Goal: Communication & Community: Ask a question

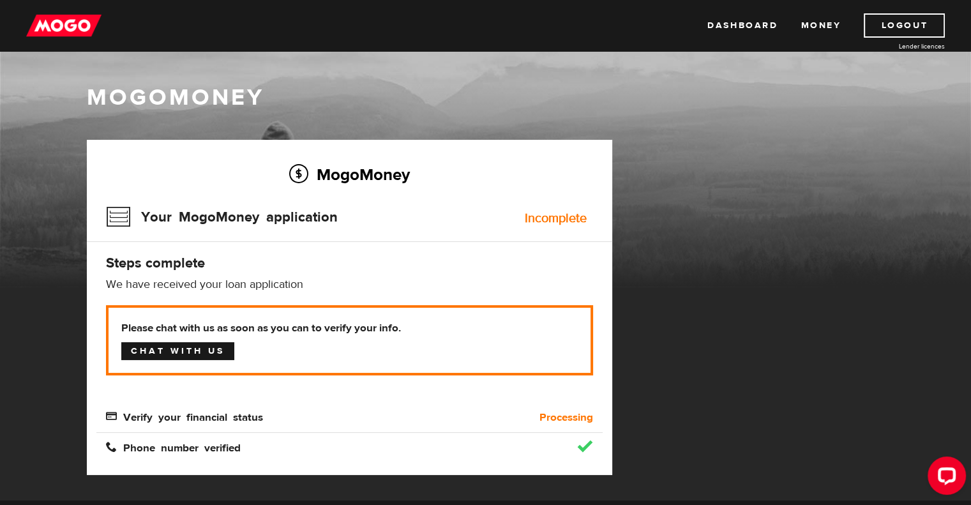
click at [208, 353] on link "Chat with us" at bounding box center [177, 351] width 113 height 18
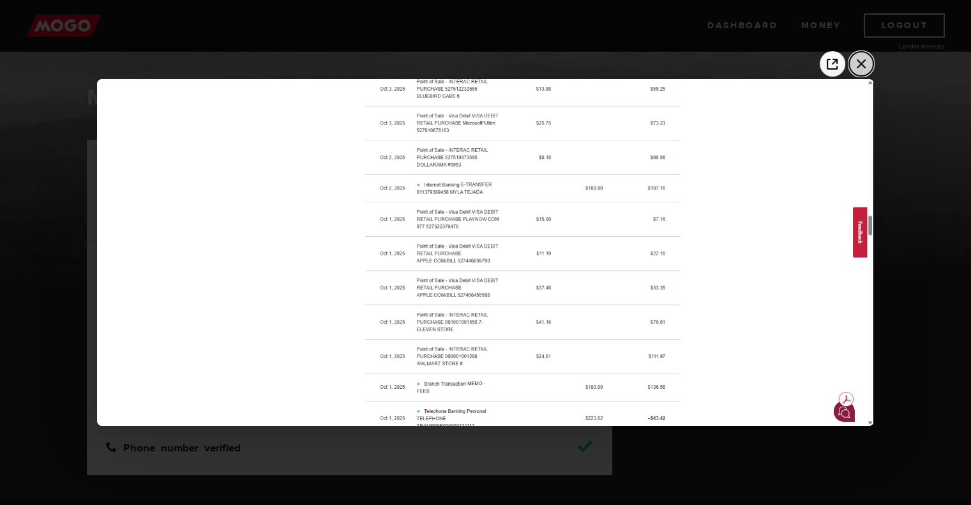
click at [861, 68] on icon "Close the image preview" at bounding box center [861, 64] width 20 height 20
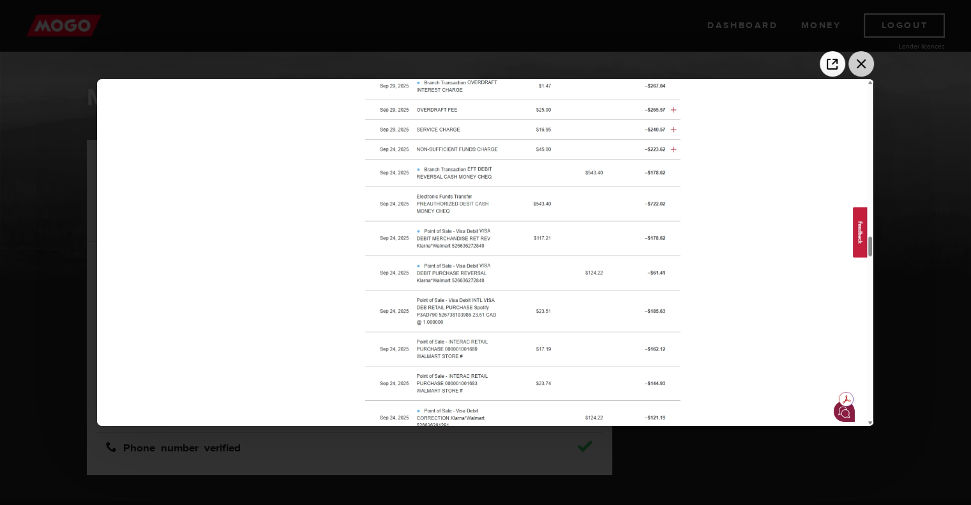
click at [859, 69] on icon "Close the image preview" at bounding box center [861, 64] width 20 height 20
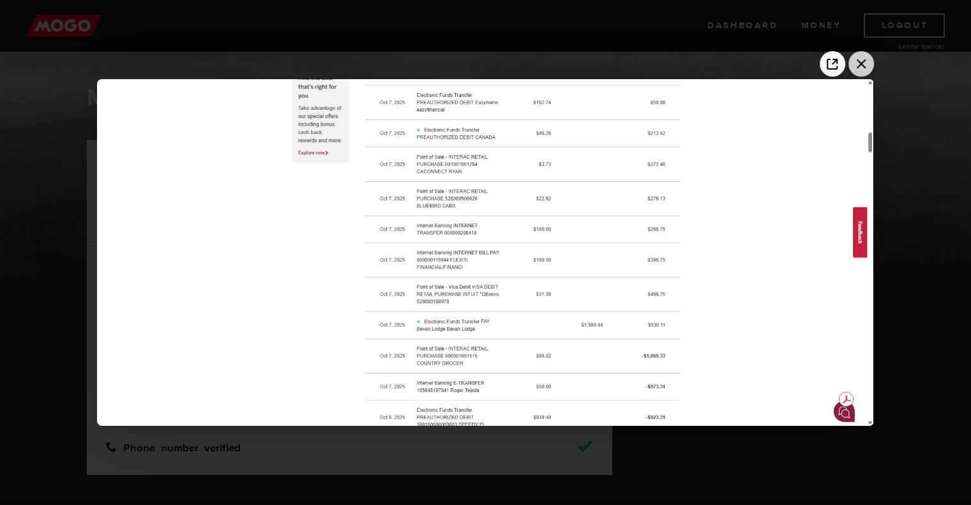
click at [863, 60] on icon "Close the image preview" at bounding box center [860, 63] width 9 height 9
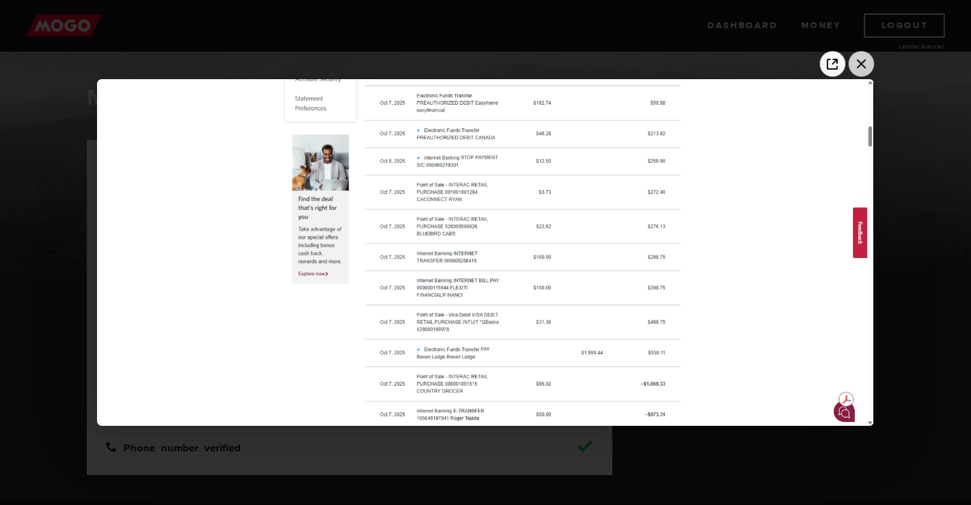
click at [861, 66] on icon "Close the image preview" at bounding box center [861, 64] width 20 height 20
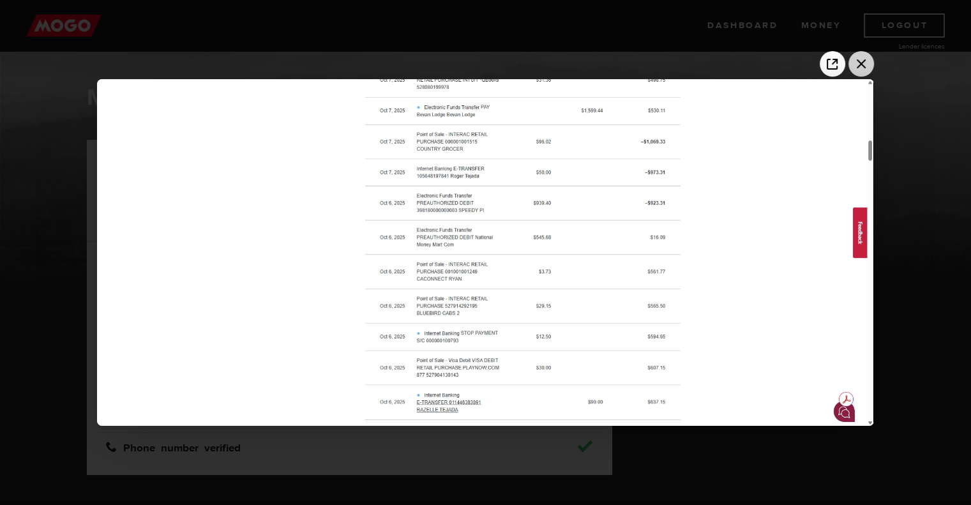
click at [860, 66] on icon "Close the image preview" at bounding box center [861, 64] width 20 height 20
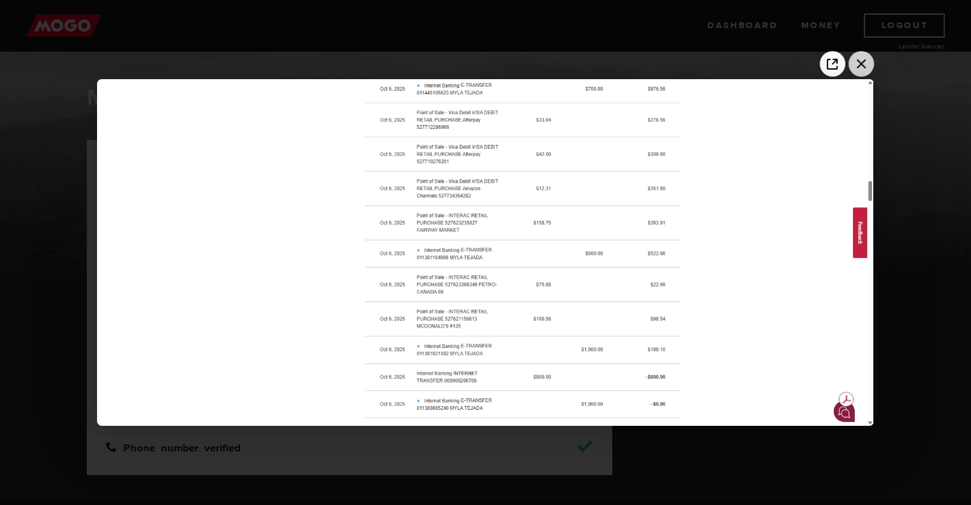
click at [862, 61] on icon "Close the image preview" at bounding box center [860, 63] width 9 height 9
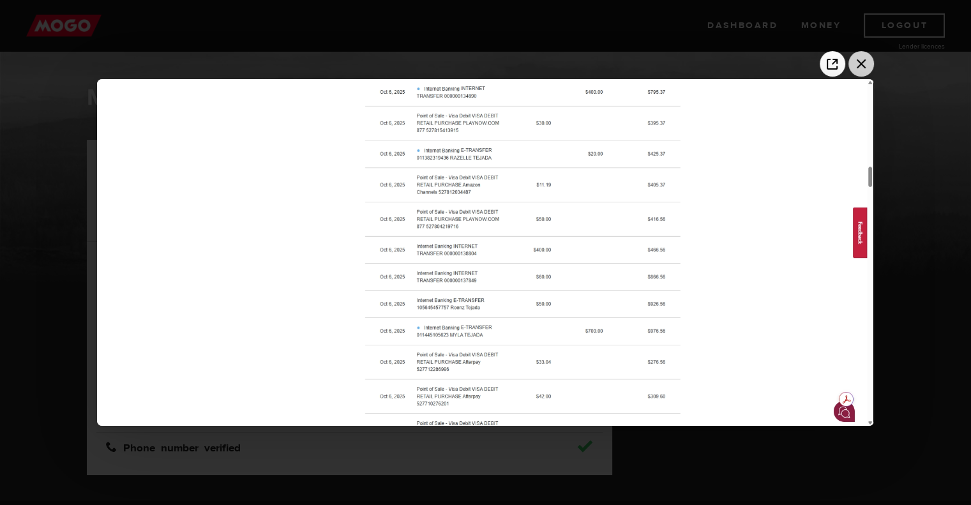
click at [861, 65] on icon "Close the image preview" at bounding box center [861, 64] width 20 height 20
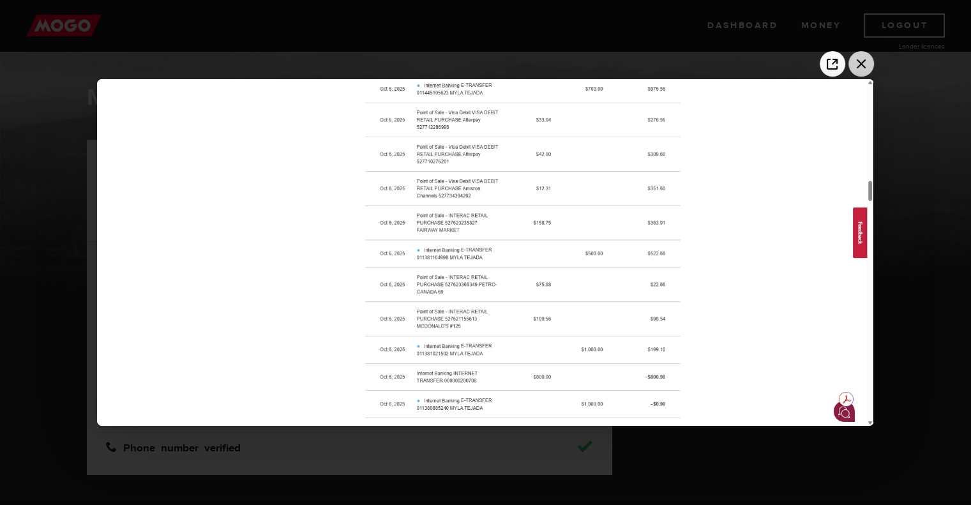
click at [856, 70] on icon "Close the image preview" at bounding box center [861, 64] width 20 height 20
click at [848, 66] on button "Close the image preview" at bounding box center [861, 64] width 26 height 26
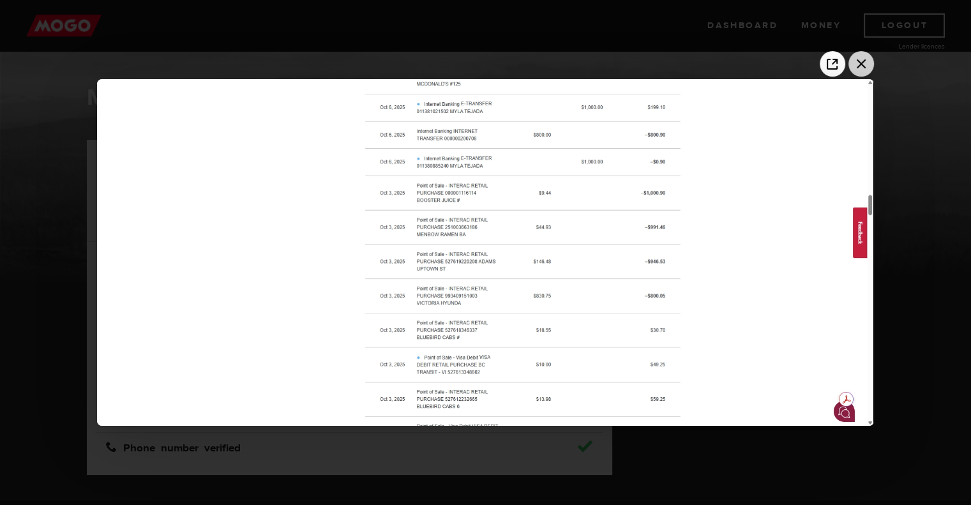
click at [863, 65] on icon "Close the image preview" at bounding box center [861, 64] width 20 height 20
click at [858, 61] on icon "Close the image preview" at bounding box center [861, 64] width 20 height 20
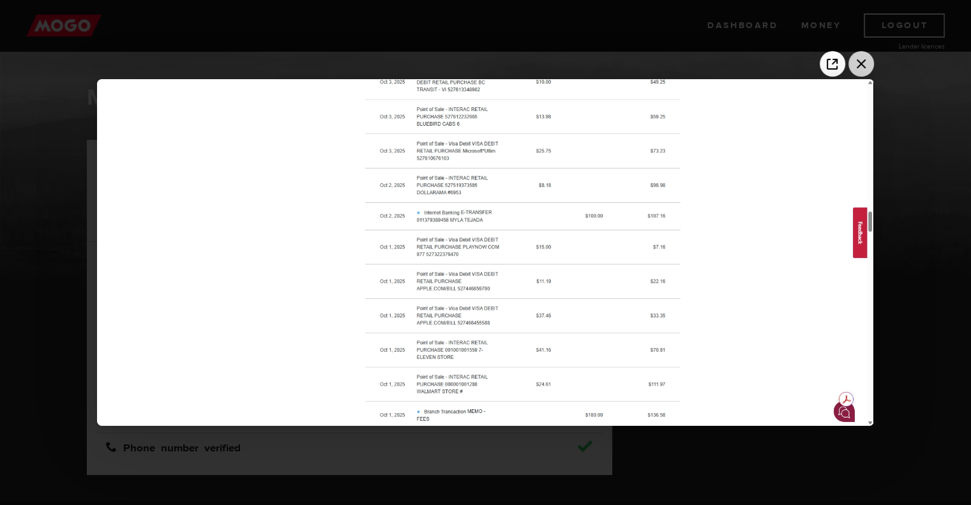
click at [863, 69] on icon "Close the image preview" at bounding box center [861, 64] width 20 height 20
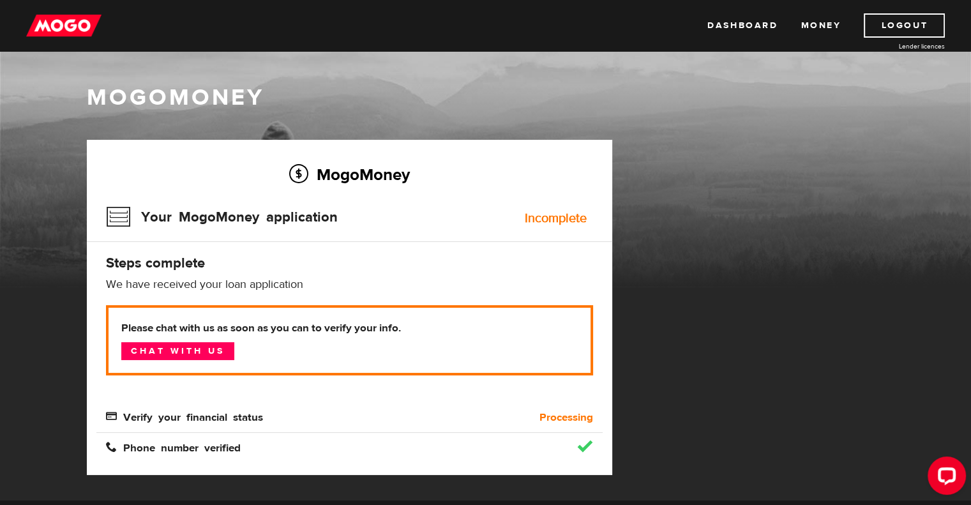
click at [856, 343] on div "MogoMoney Your MogoMoney application Expired Your MogoMoney credit decision has…" at bounding box center [485, 320] width 817 height 361
click at [884, 143] on div "MogoMoney Your MogoMoney application Expired Your MogoMoney credit decision has…" at bounding box center [485, 320] width 817 height 361
click at [921, 20] on link "Logout" at bounding box center [903, 25] width 81 height 24
